Goal: Information Seeking & Learning: Learn about a topic

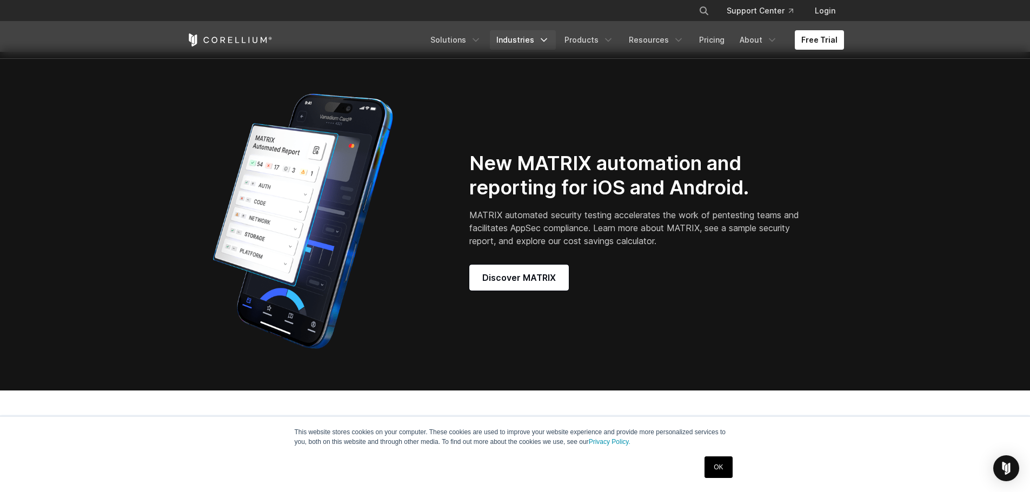
scroll to position [864, 0]
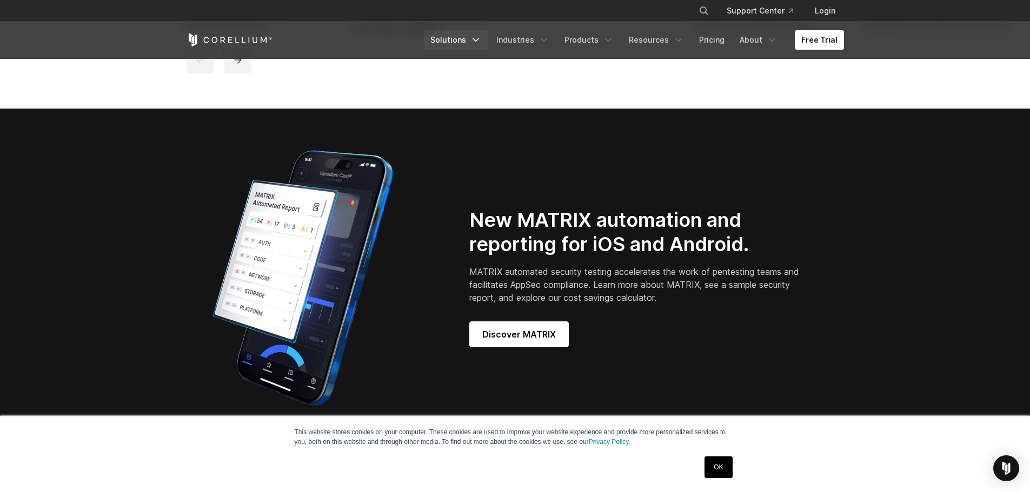
click at [466, 39] on link "Solutions" at bounding box center [456, 39] width 64 height 19
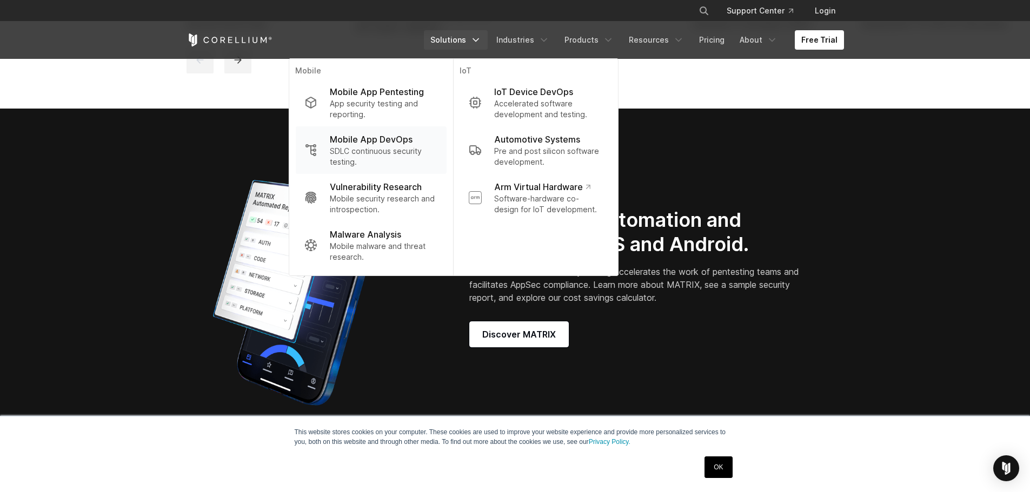
click at [390, 138] on p "Mobile App DevOps" at bounding box center [371, 139] width 83 height 13
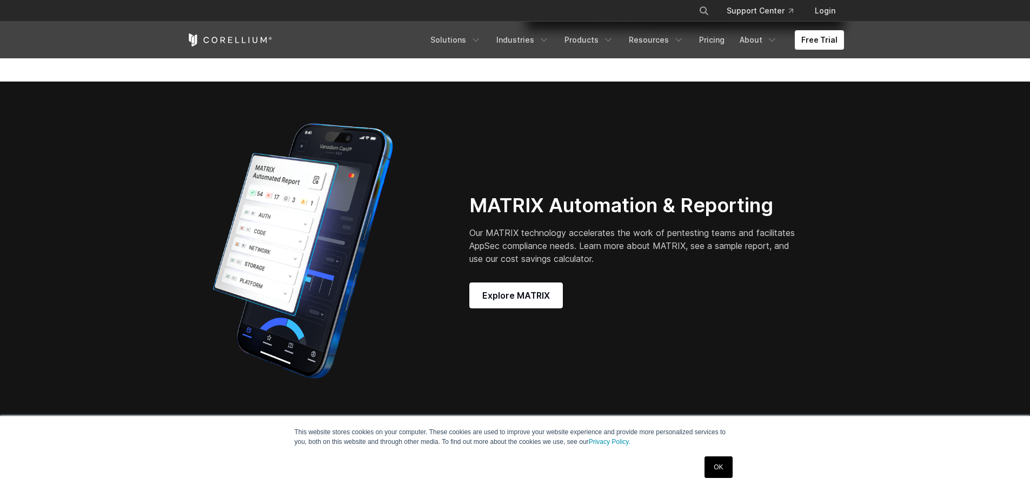
scroll to position [2469, 0]
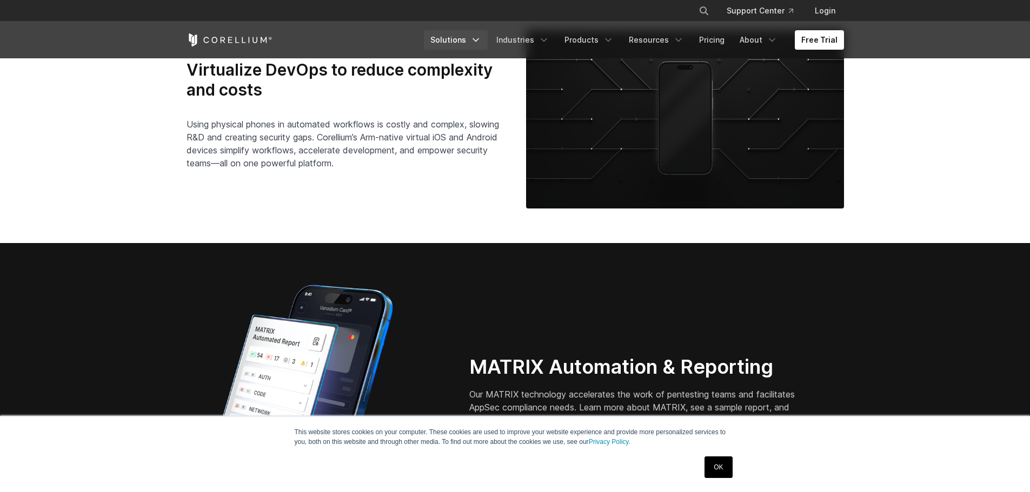
click at [469, 35] on link "Solutions" at bounding box center [456, 39] width 64 height 19
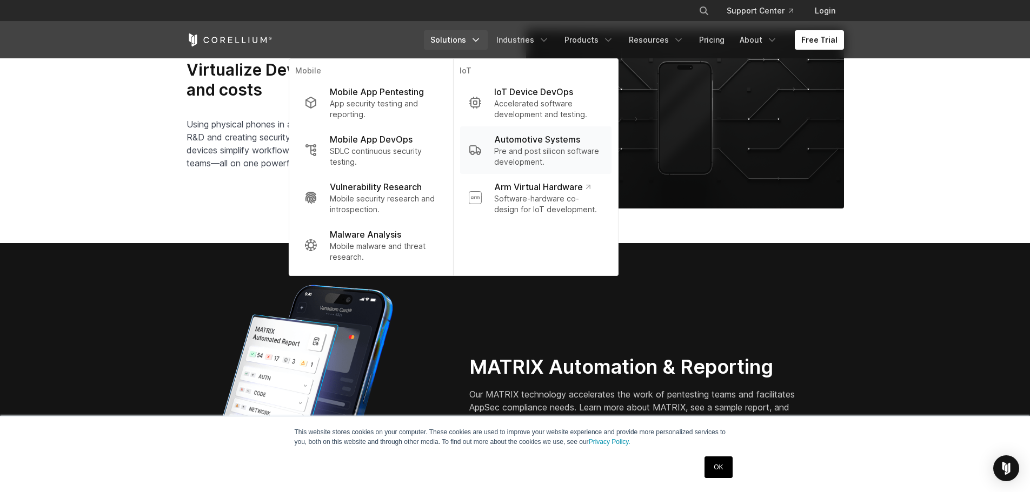
click at [550, 155] on p "Pre and post silicon software development." at bounding box center [548, 157] width 108 height 22
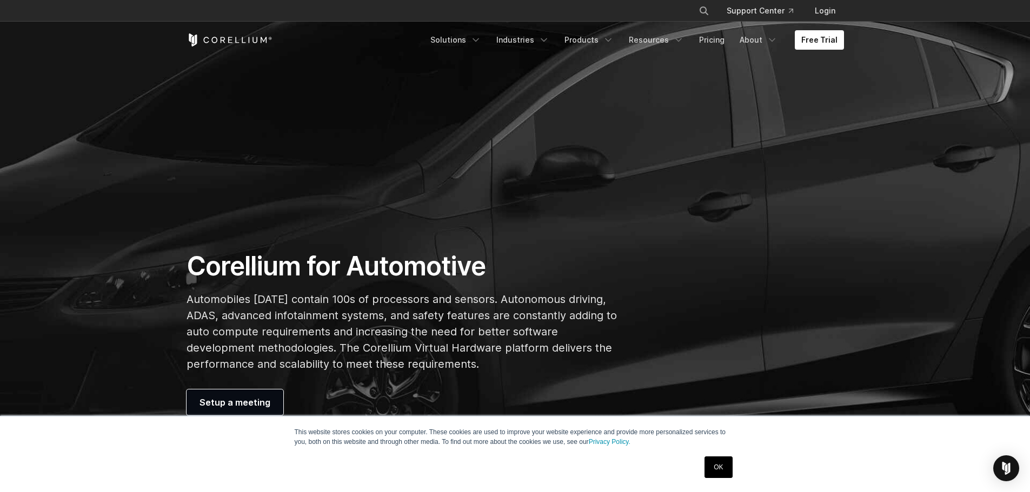
click at [723, 470] on link "OK" at bounding box center [718, 468] width 28 height 22
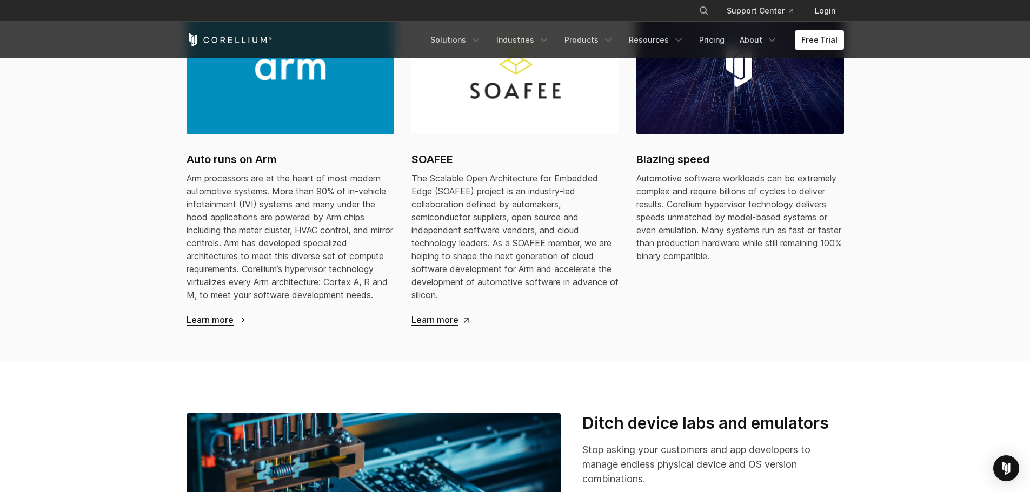
scroll to position [1189, 0]
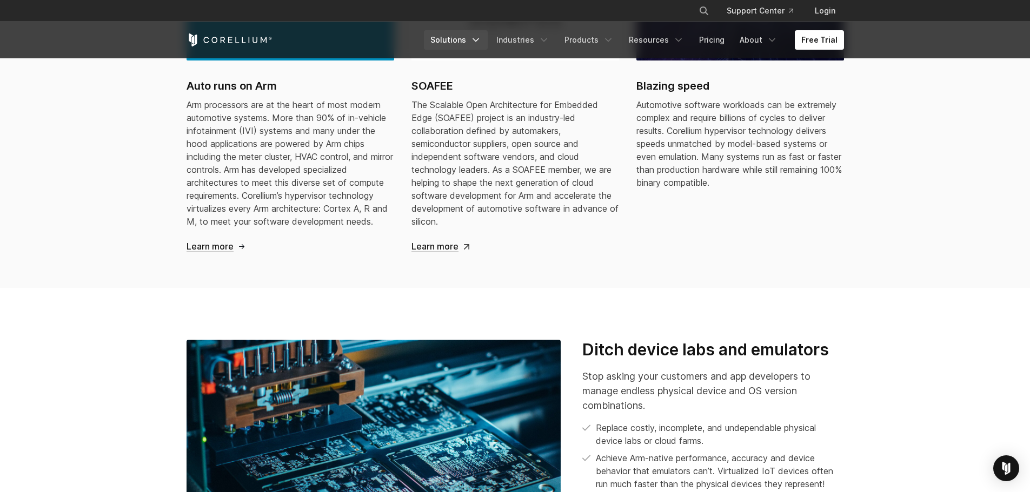
click at [468, 41] on link "Solutions" at bounding box center [456, 39] width 64 height 19
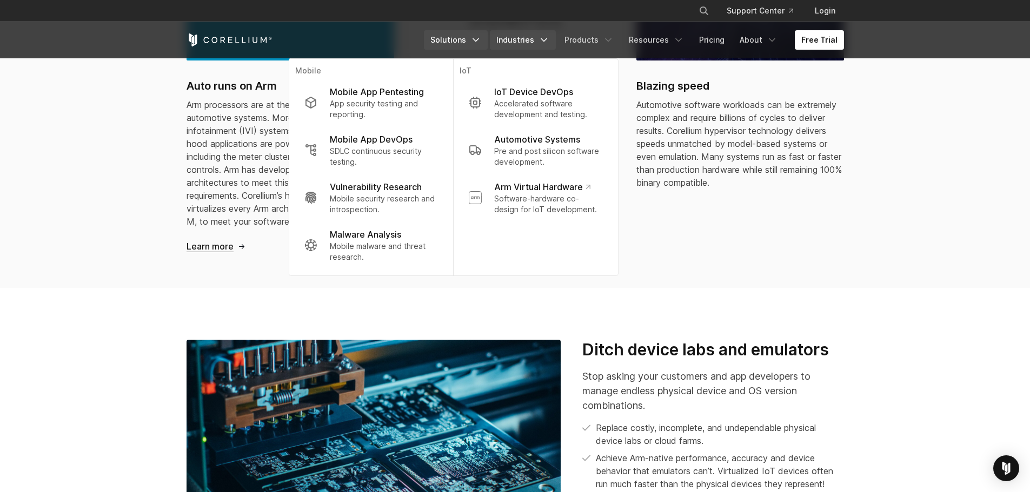
click at [511, 36] on link "Industries" at bounding box center [523, 39] width 66 height 19
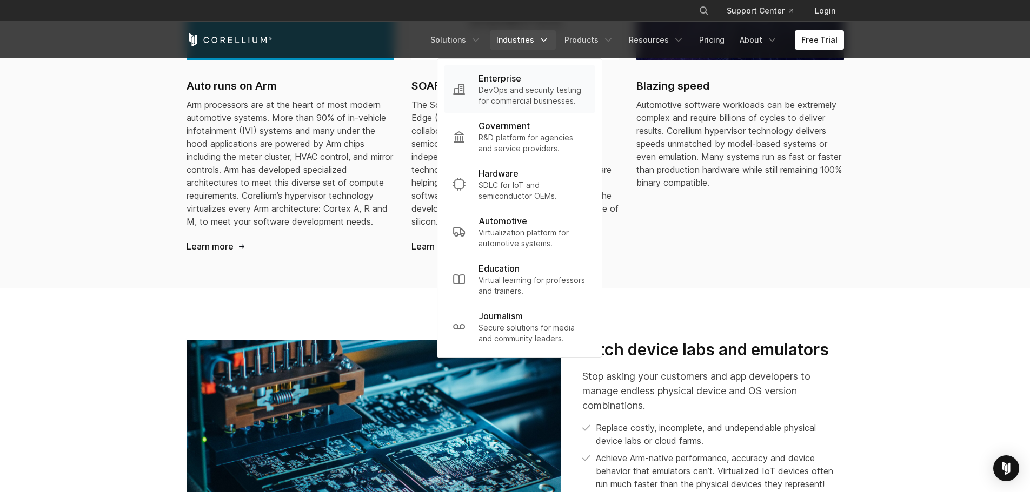
click at [502, 78] on p "Enterprise" at bounding box center [499, 78] width 43 height 13
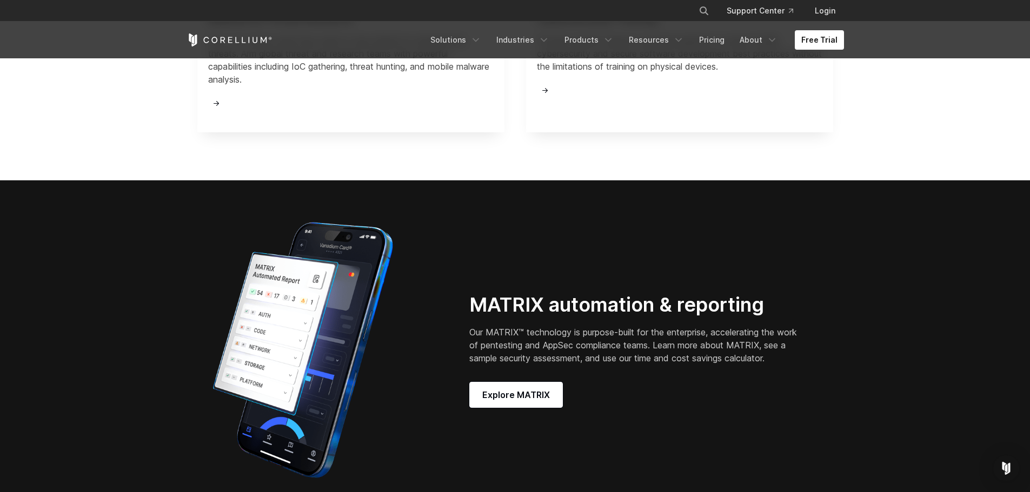
scroll to position [1351, 0]
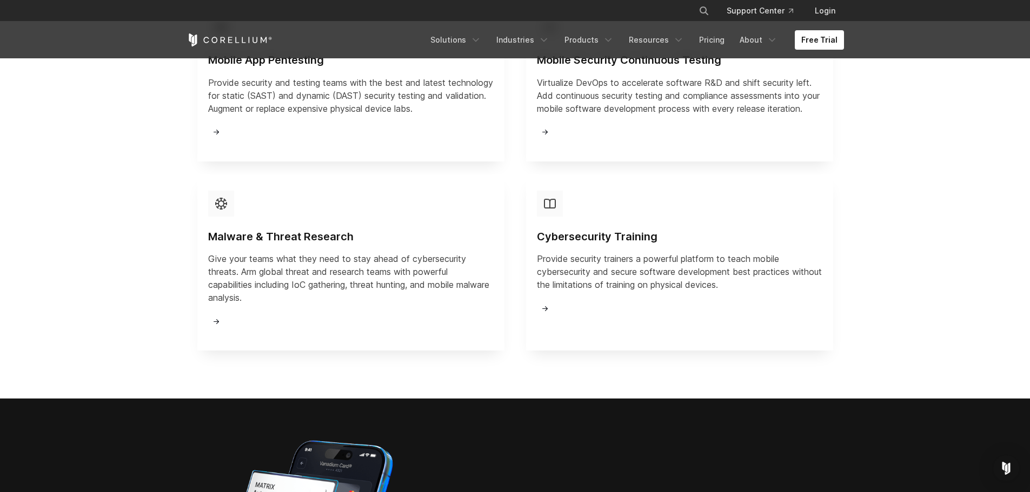
click at [547, 137] on span at bounding box center [543, 132] width 12 height 9
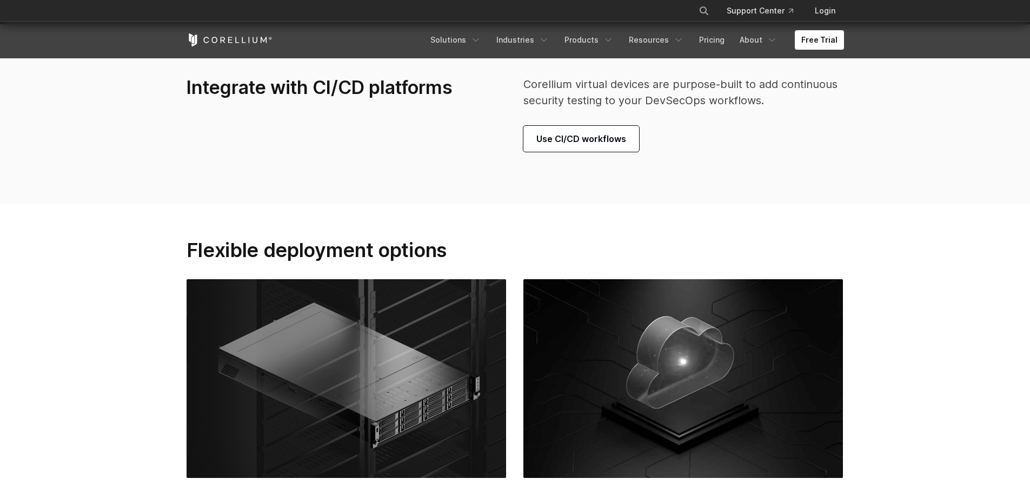
scroll to position [3351, 0]
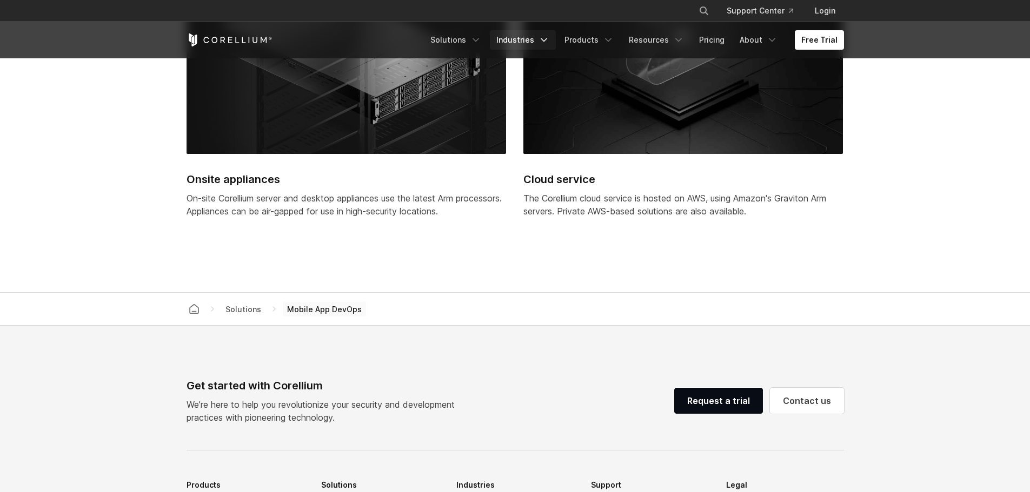
click at [526, 45] on link "Industries" at bounding box center [523, 39] width 66 height 19
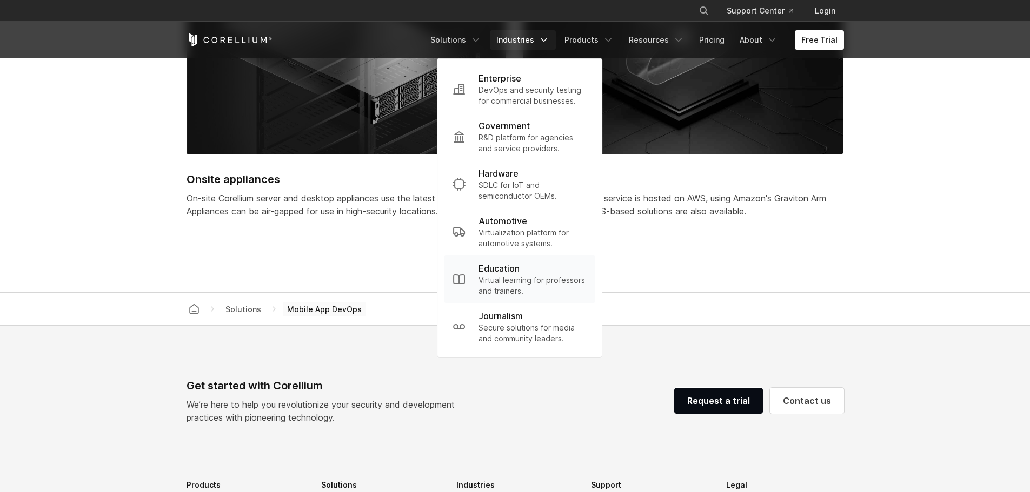
click at [493, 273] on p "Education" at bounding box center [498, 268] width 41 height 13
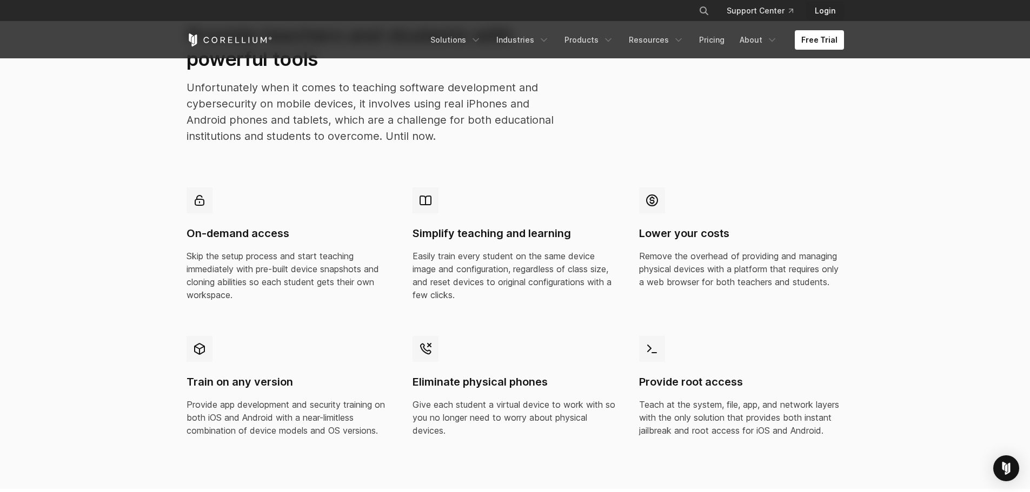
scroll to position [1189, 0]
